Goal: Find specific page/section: Find specific page/section

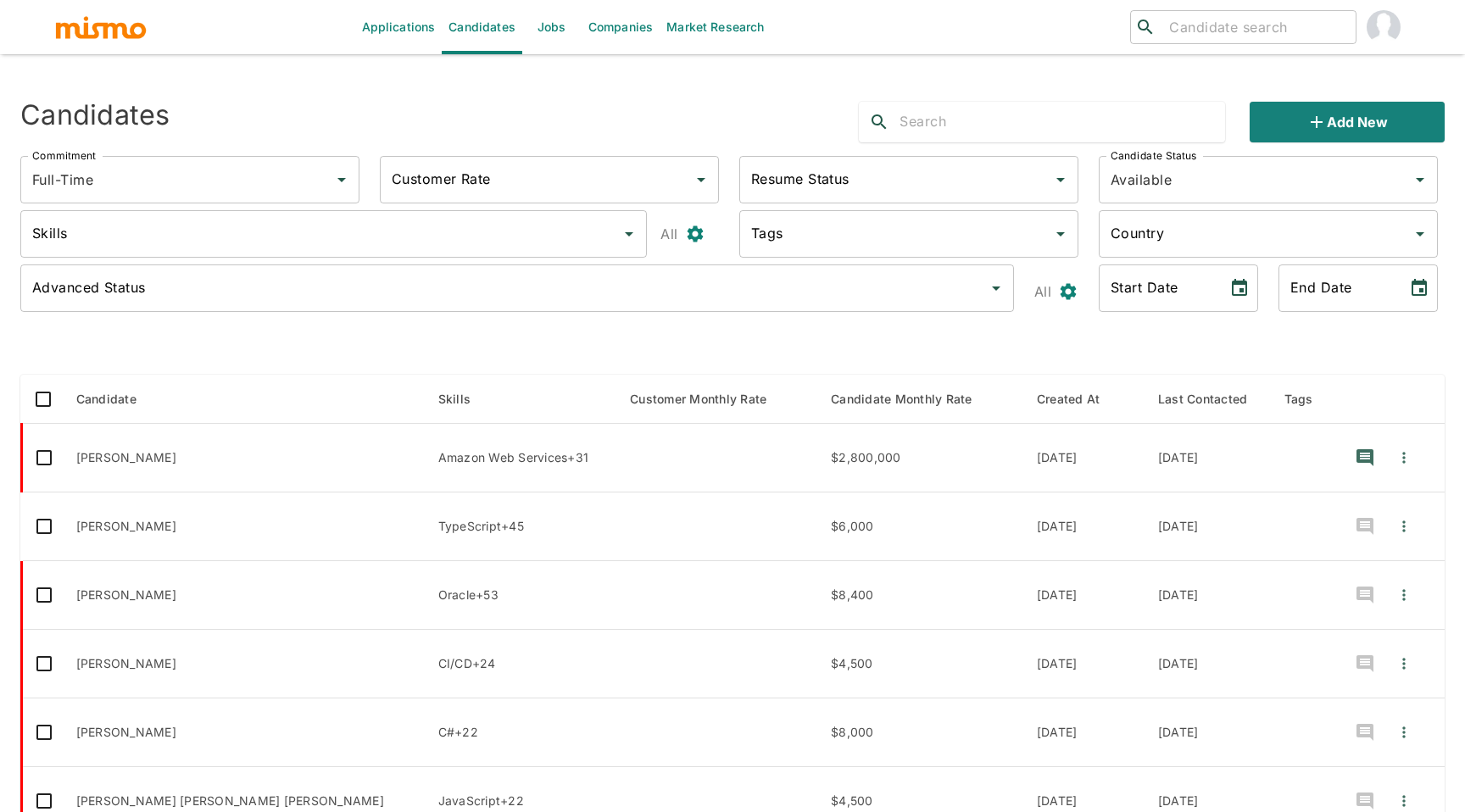
click at [1256, 22] on input "search" at bounding box center [1255, 26] width 186 height 24
type input "edgar h"
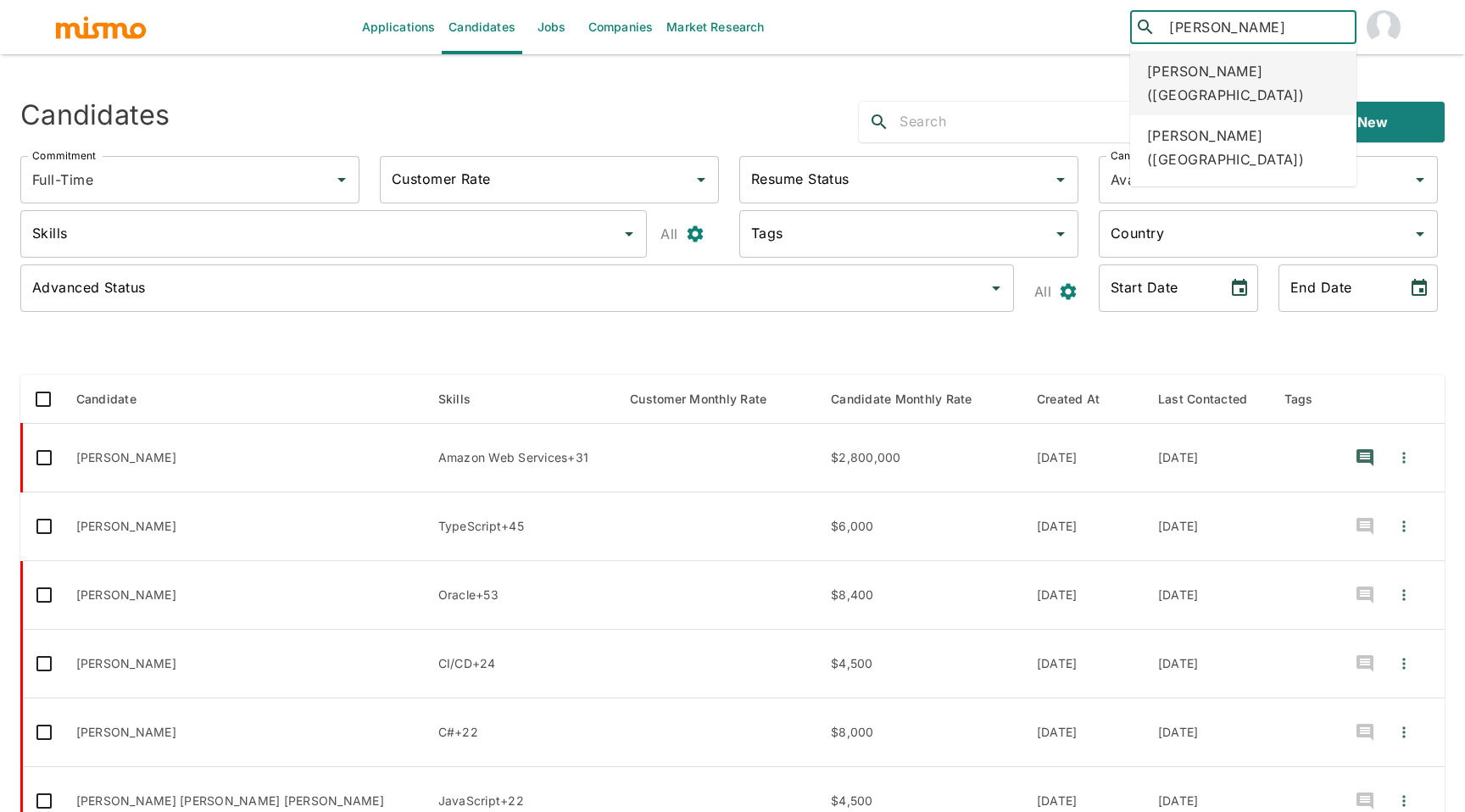
click at [1261, 69] on div "Edgar Hidalgo Barrientos (Costa Rica)" at bounding box center [1243, 83] width 227 height 64
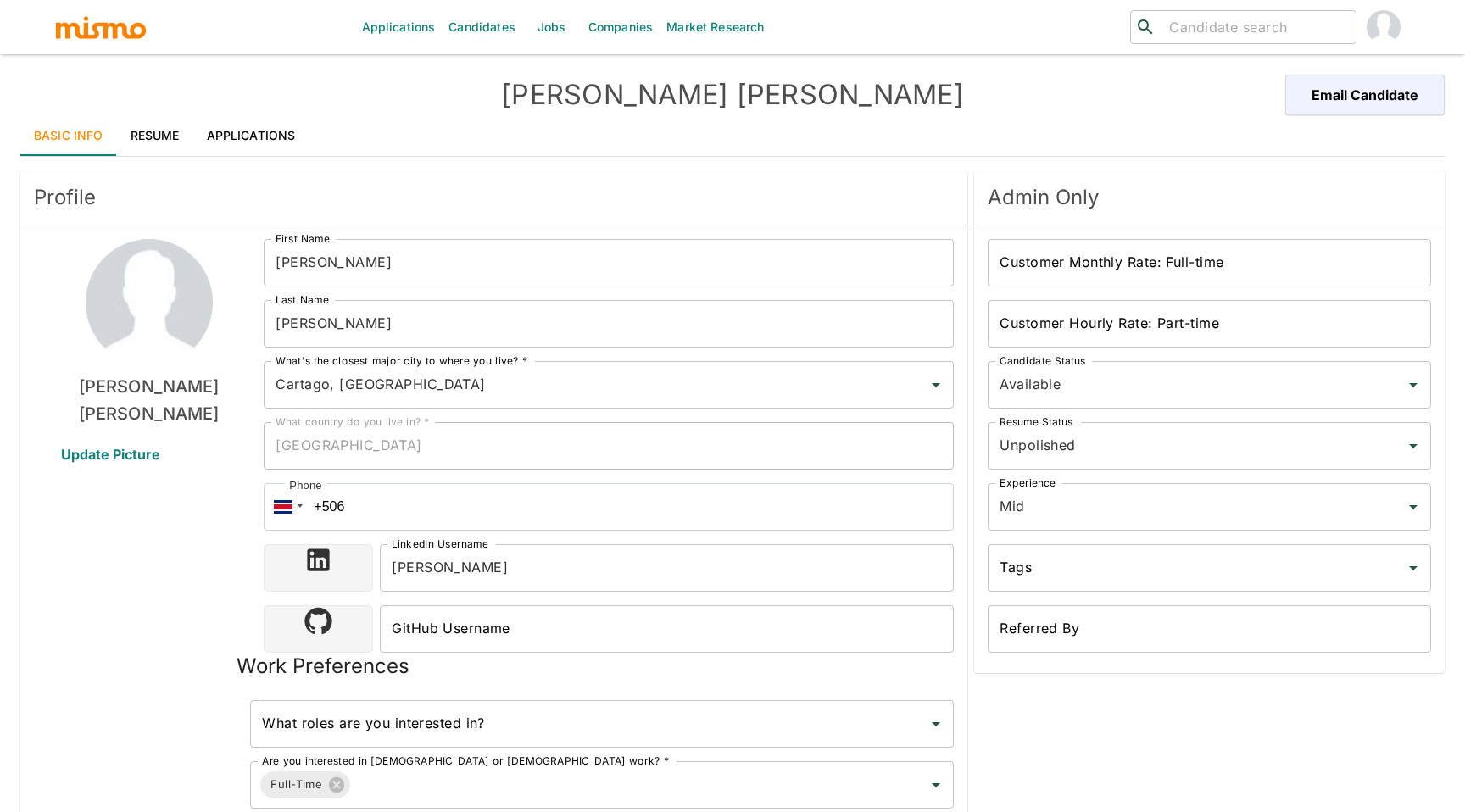
click at [539, 30] on link "Jobs" at bounding box center [551, 27] width 59 height 55
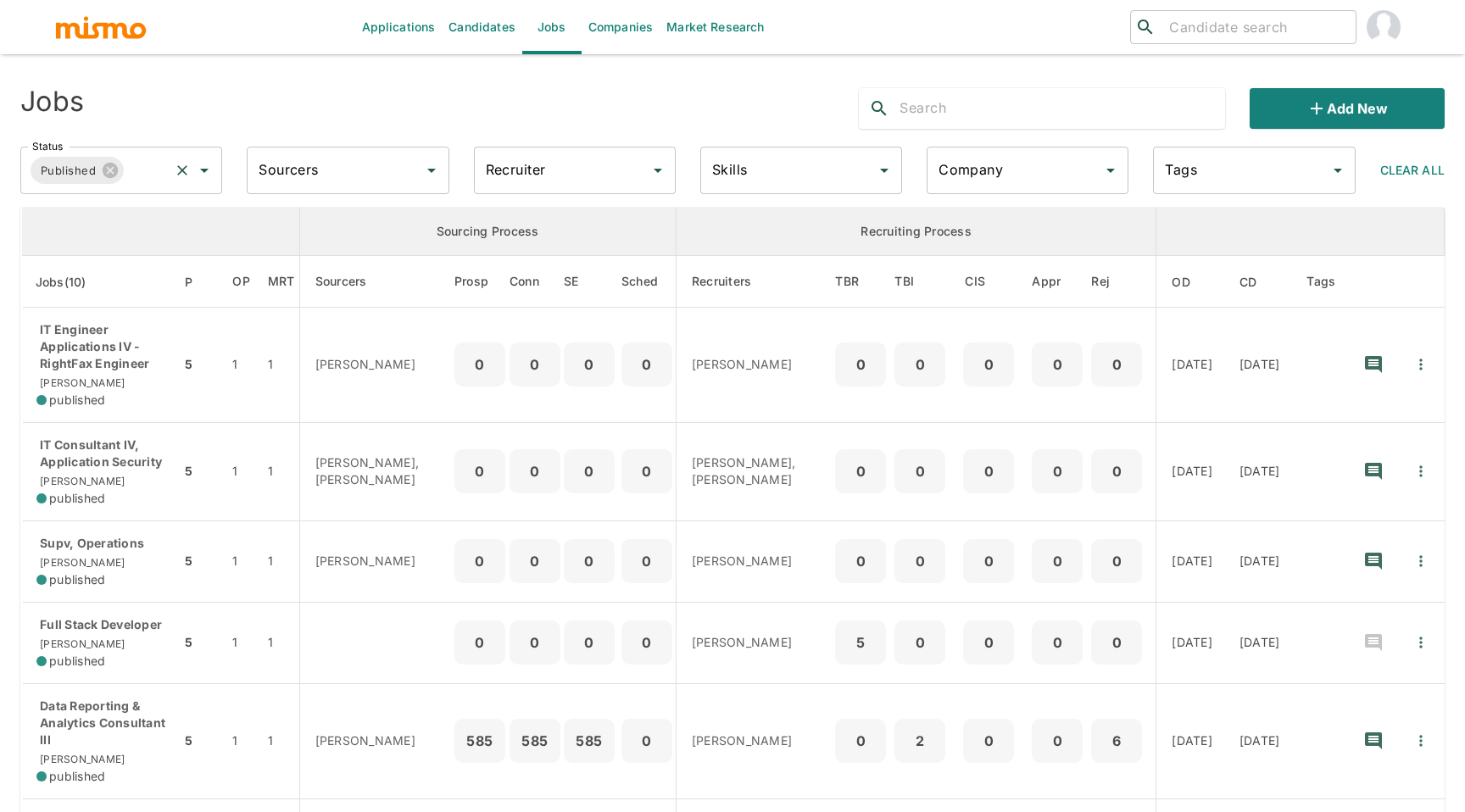
click at [199, 175] on icon "Open" at bounding box center [204, 170] width 21 height 21
click at [184, 175] on icon "Clear" at bounding box center [183, 170] width 17 height 17
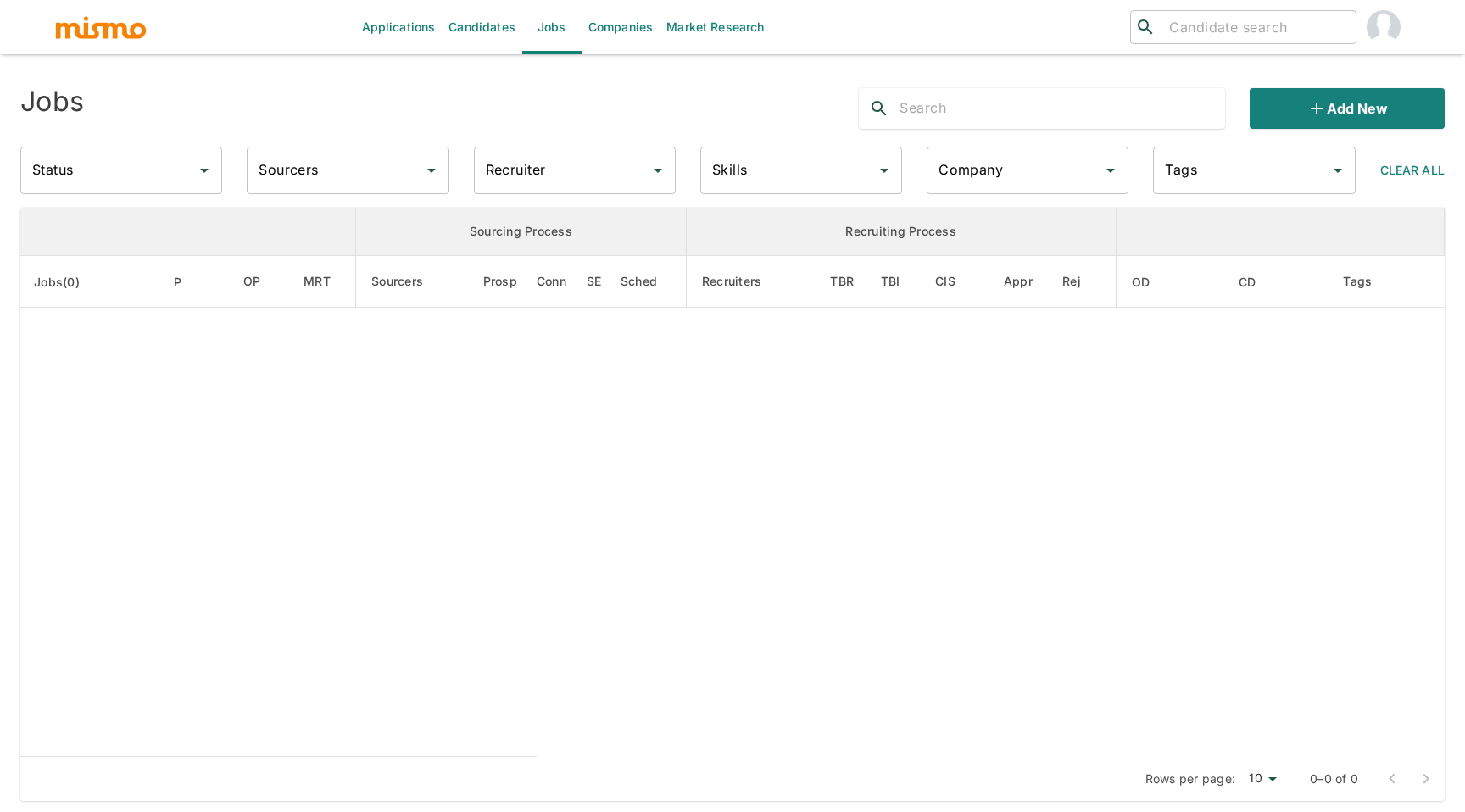
click at [160, 175] on input "Status" at bounding box center [108, 170] width 161 height 32
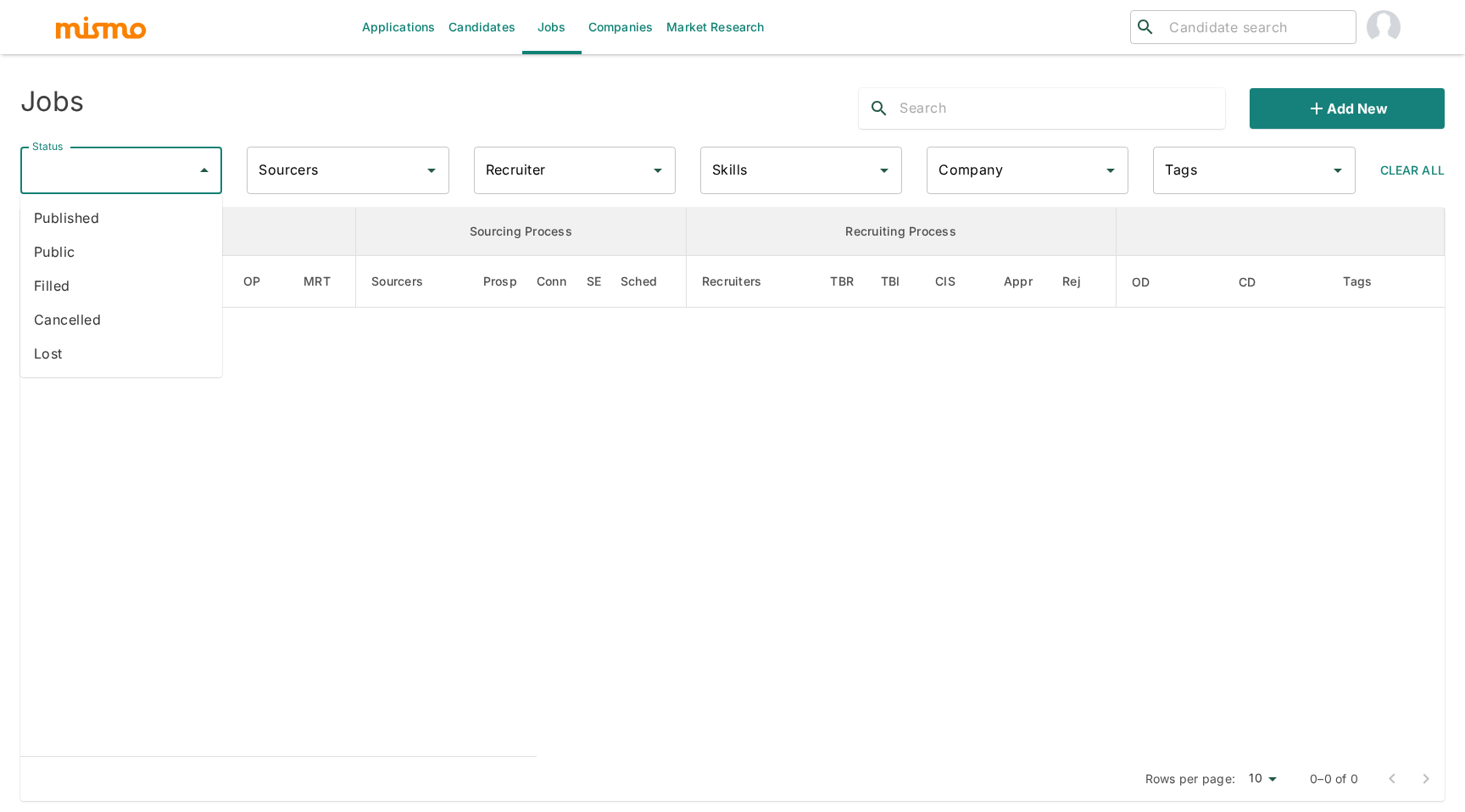
click at [116, 326] on li "Cancelled" at bounding box center [121, 320] width 201 height 34
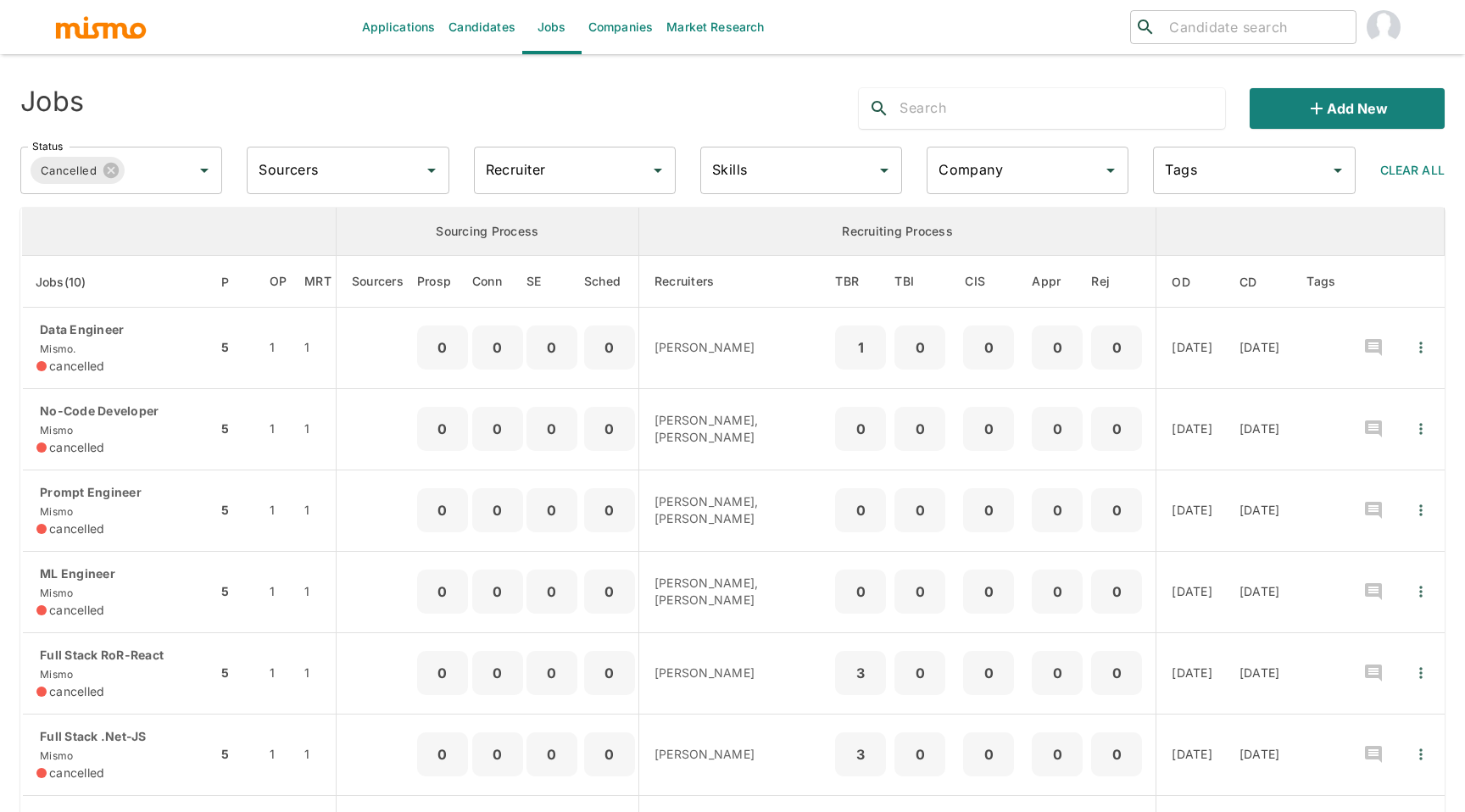
click at [1023, 110] on input "text" at bounding box center [1062, 108] width 326 height 27
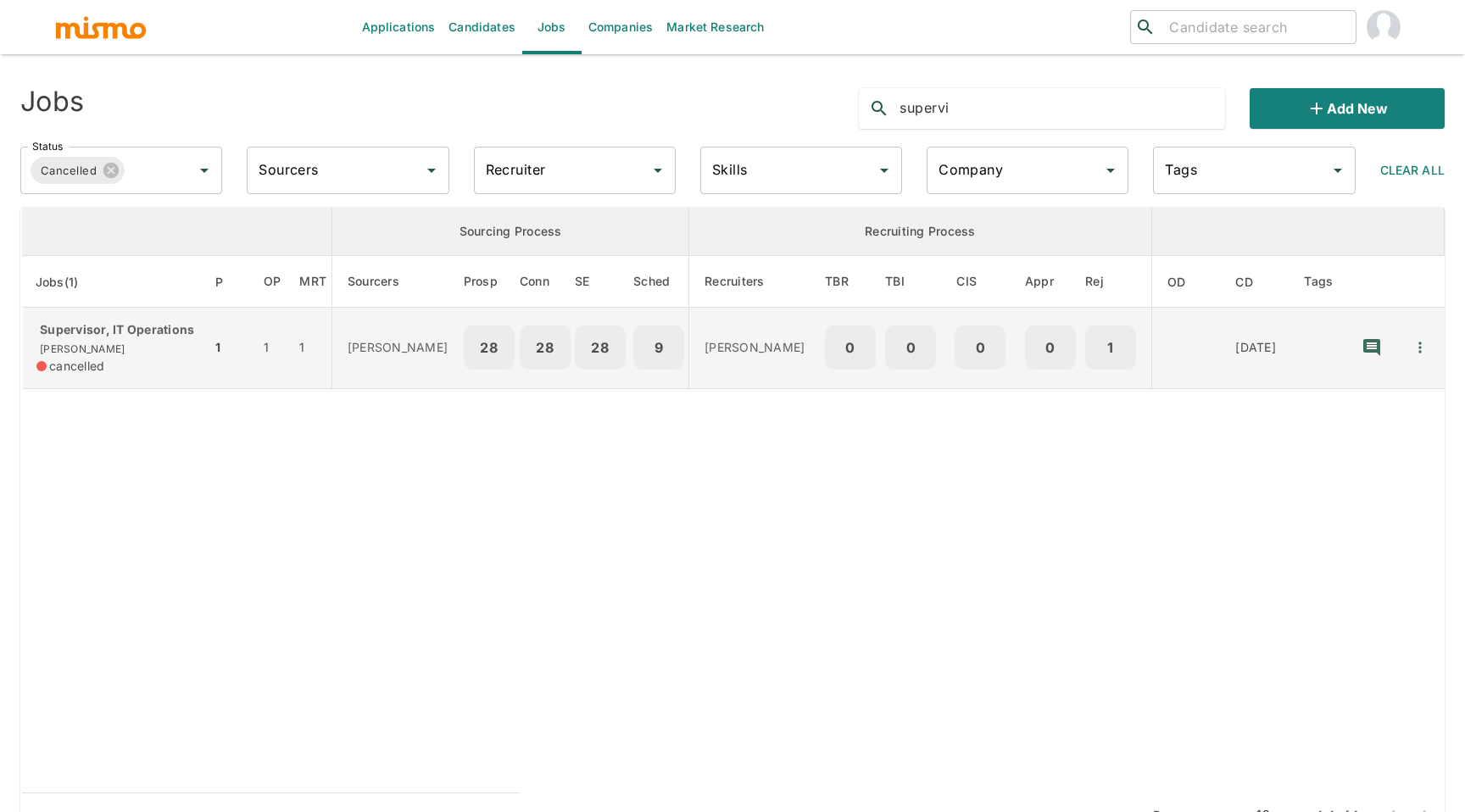
type input "supervi"
click at [109, 338] on div "Supervisor, IT Operations [PERSON_NAME] cancelled" at bounding box center [117, 347] width 161 height 54
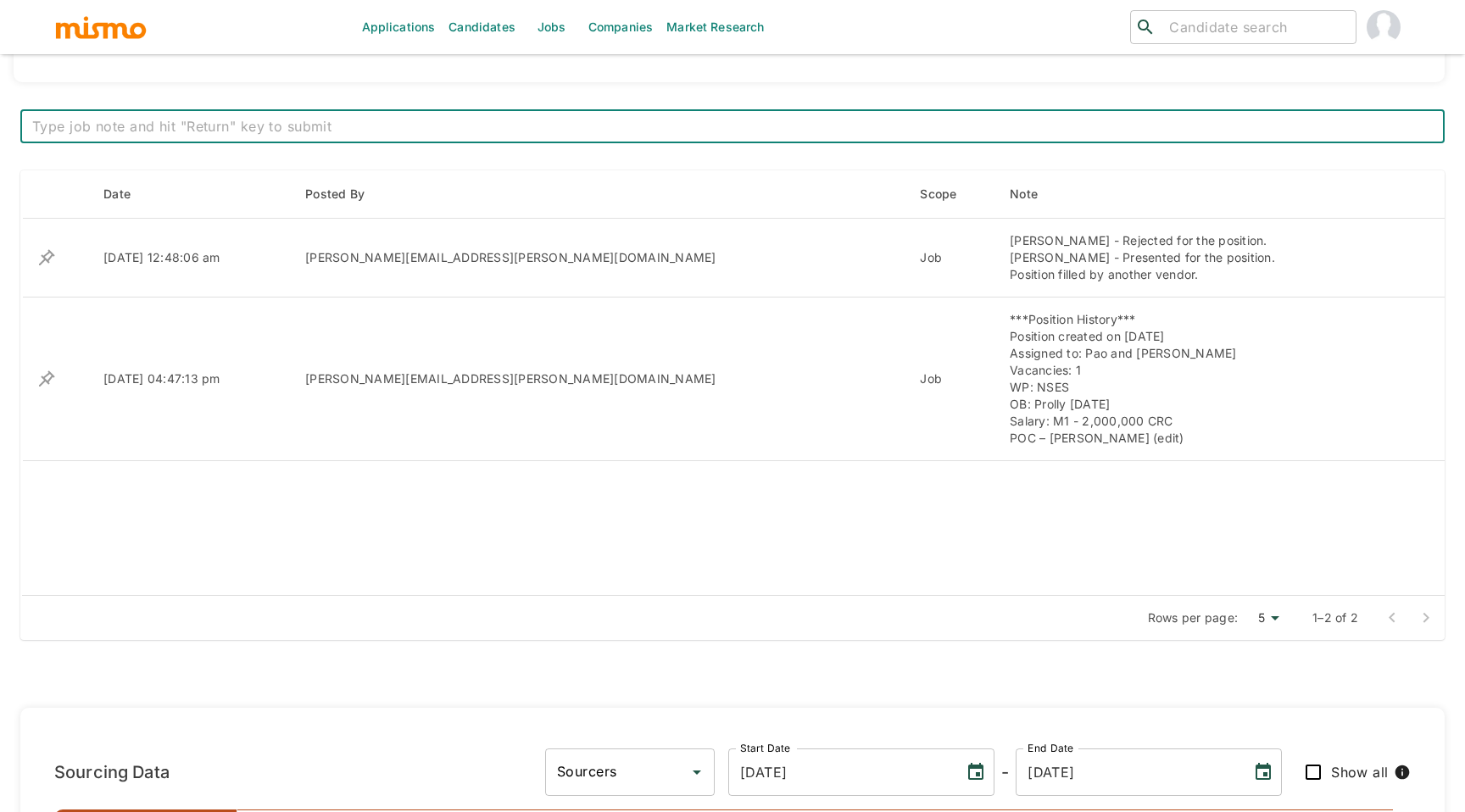
scroll to position [682, 0]
